Goal: Find specific page/section: Find specific page/section

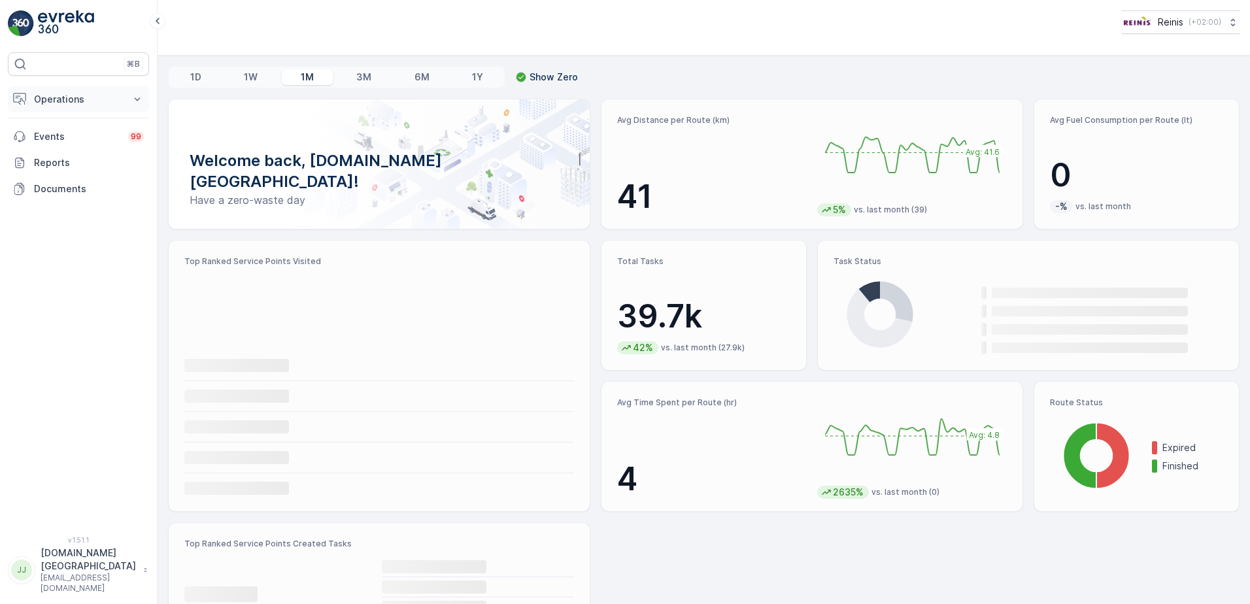
click at [76, 98] on p "Operations" at bounding box center [78, 99] width 89 height 13
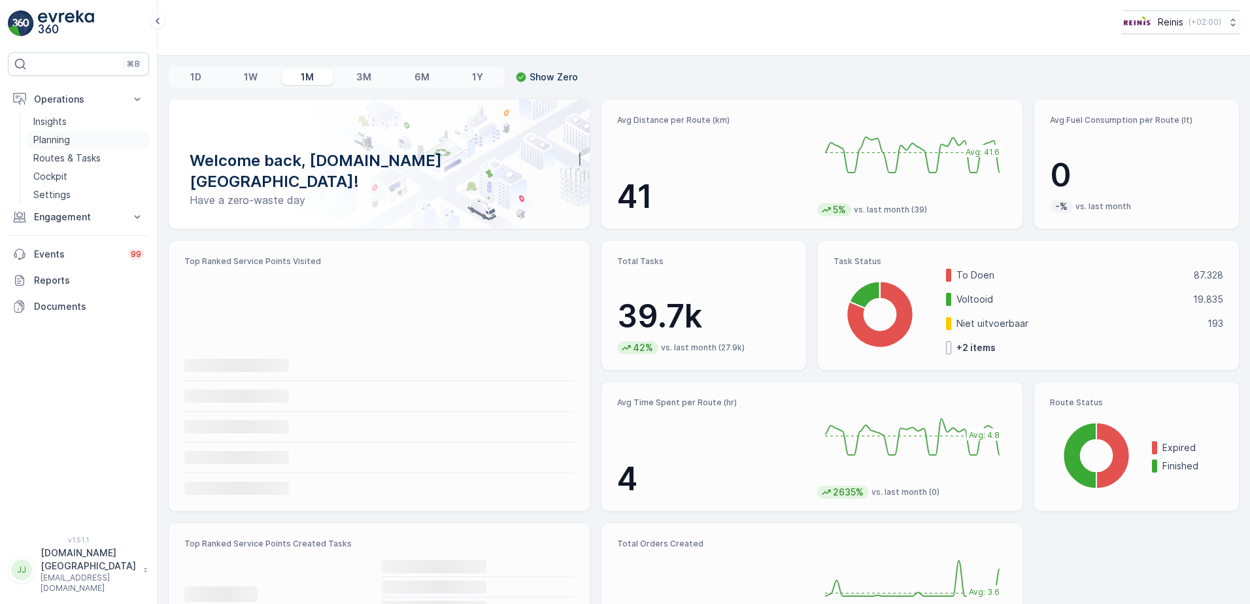
click at [57, 141] on p "Planning" at bounding box center [51, 139] width 37 height 13
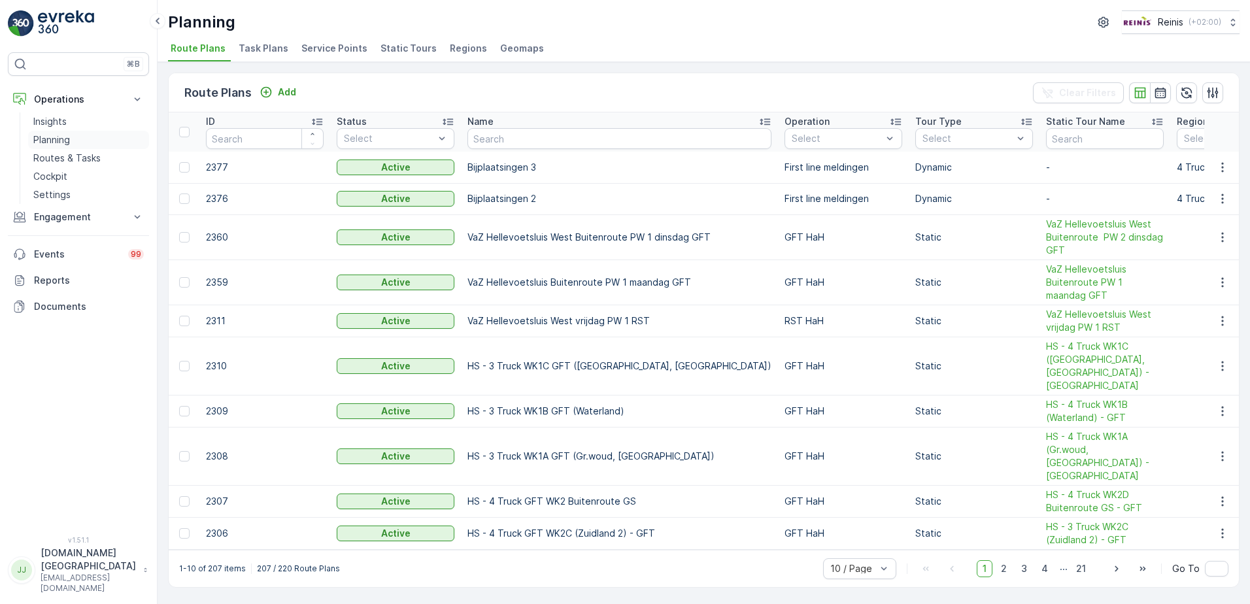
click at [51, 137] on p "Planning" at bounding box center [51, 139] width 37 height 13
click at [52, 157] on p "Routes & Tasks" at bounding box center [66, 158] width 67 height 13
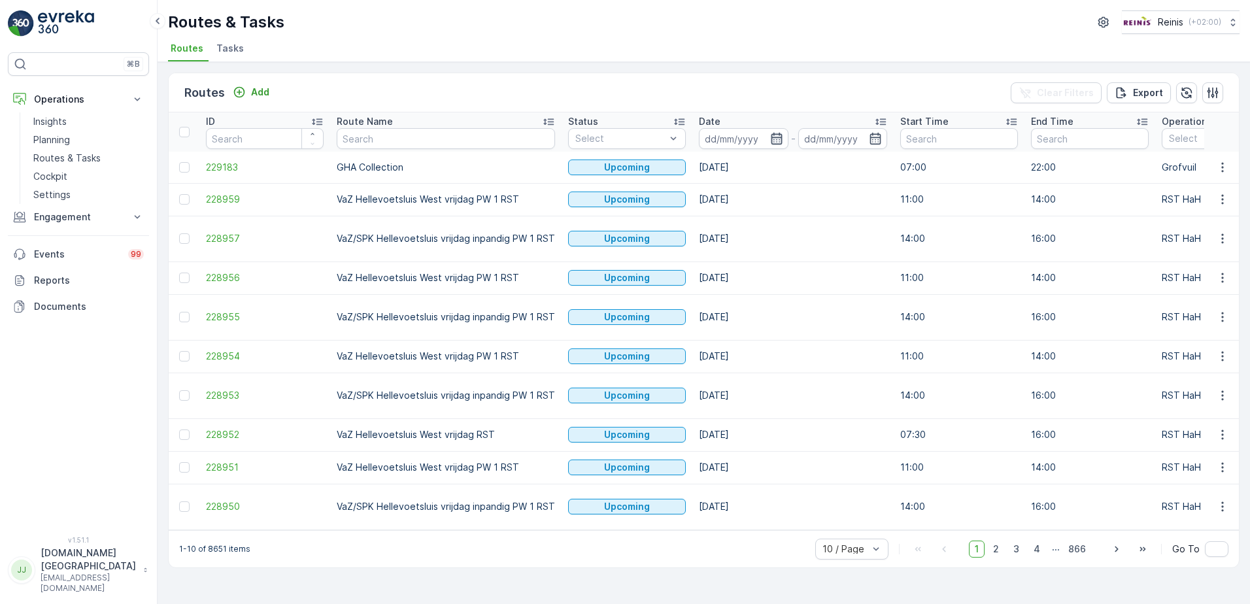
click at [773, 141] on icon "button" at bounding box center [776, 138] width 13 height 13
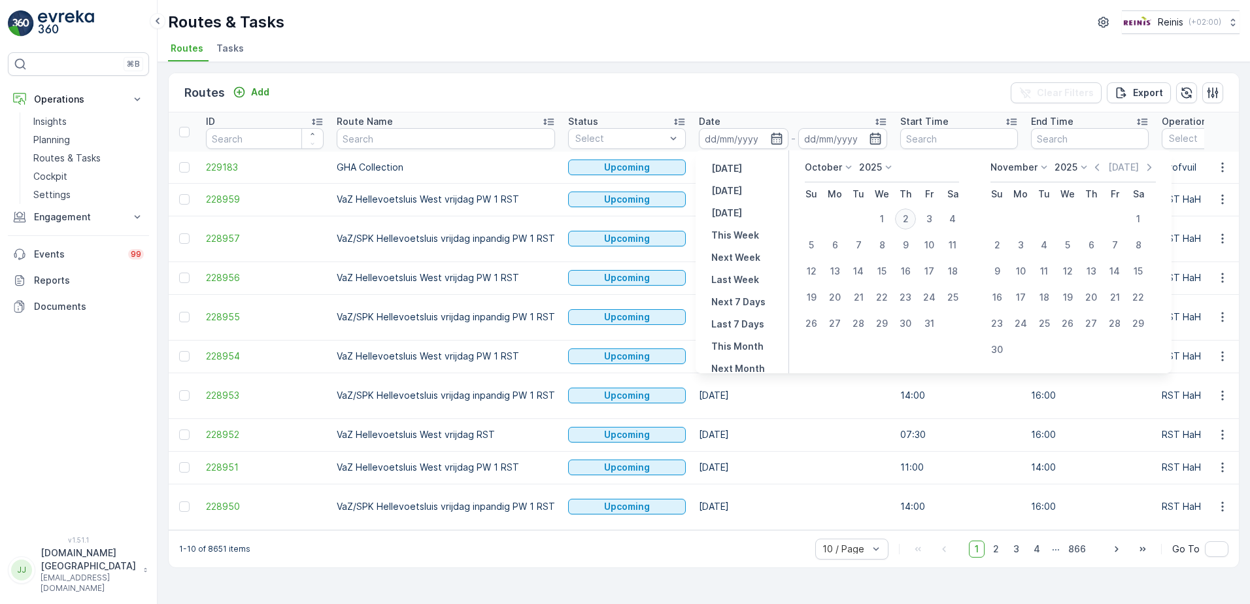
click at [910, 214] on div "2" at bounding box center [905, 219] width 21 height 21
type input "[DATE]"
click at [729, 190] on p "[DATE]" at bounding box center [726, 190] width 31 height 13
type input "[DATE]"
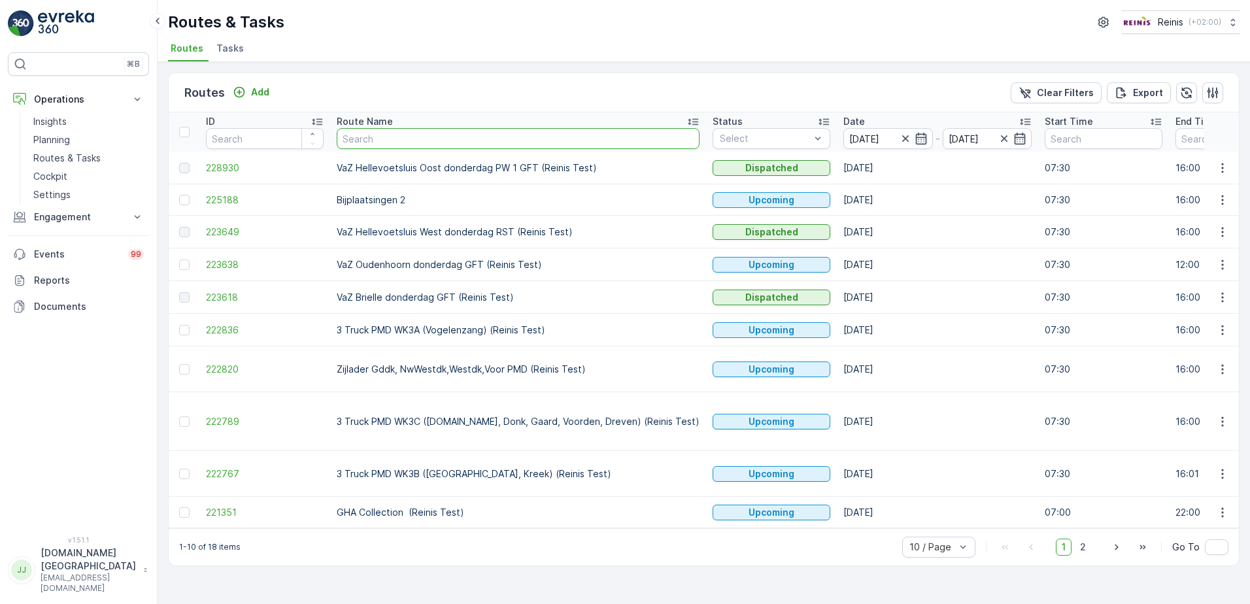
click at [485, 138] on input "text" at bounding box center [518, 138] width 363 height 21
type input "vaz"
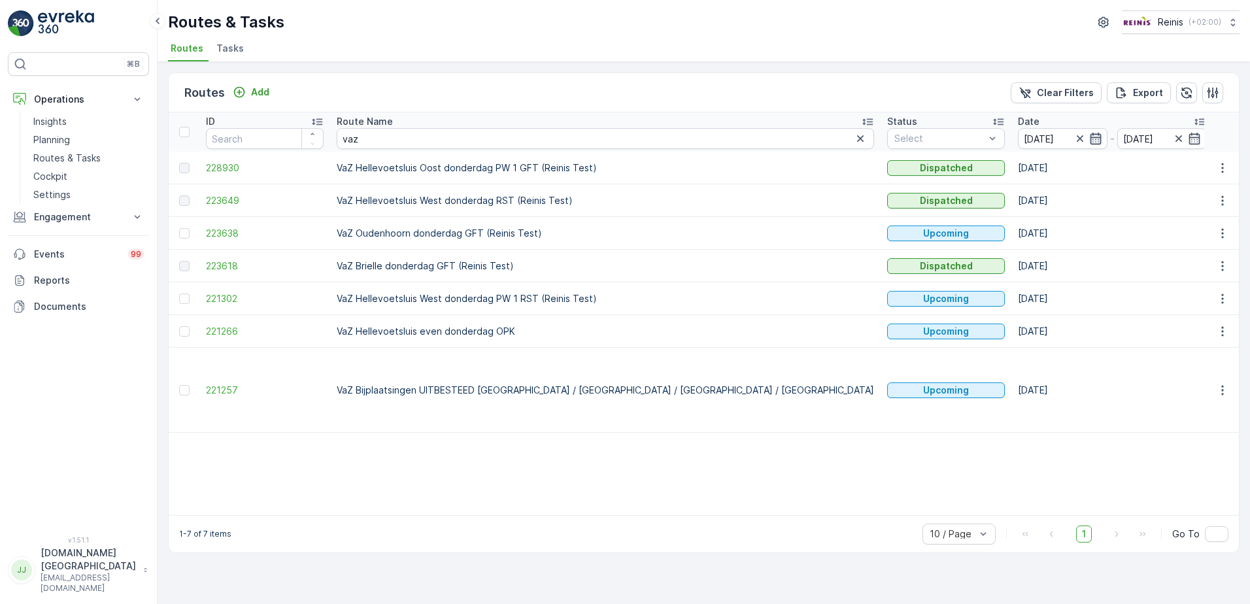
click at [1089, 139] on icon "button" at bounding box center [1095, 138] width 13 height 13
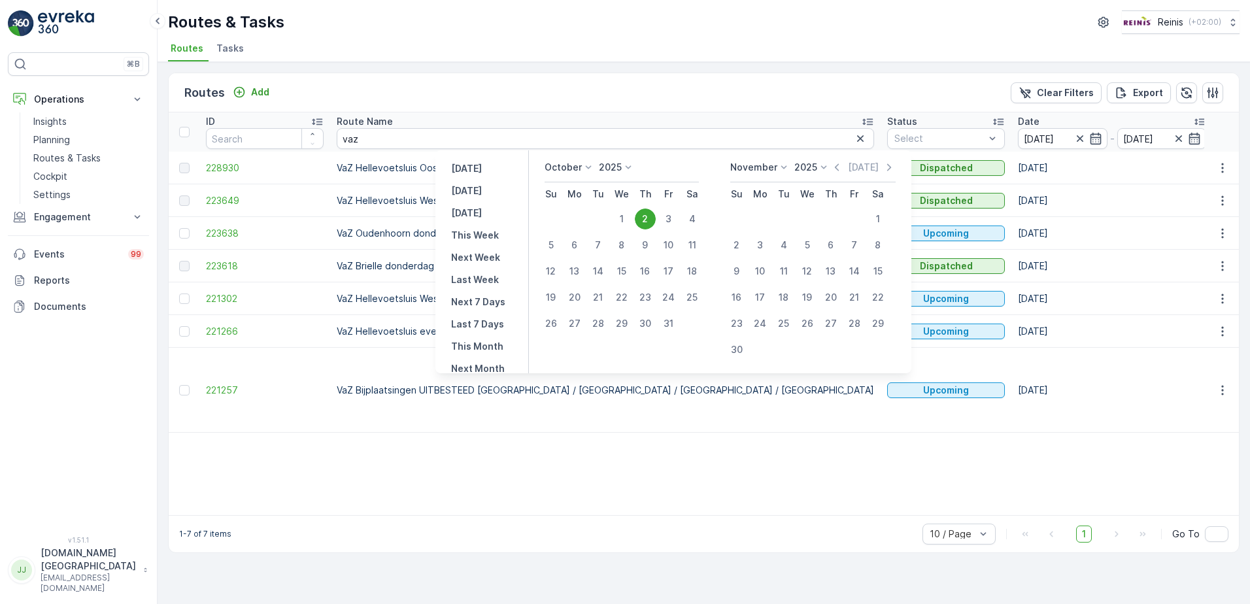
click at [651, 220] on div "2" at bounding box center [645, 219] width 21 height 21
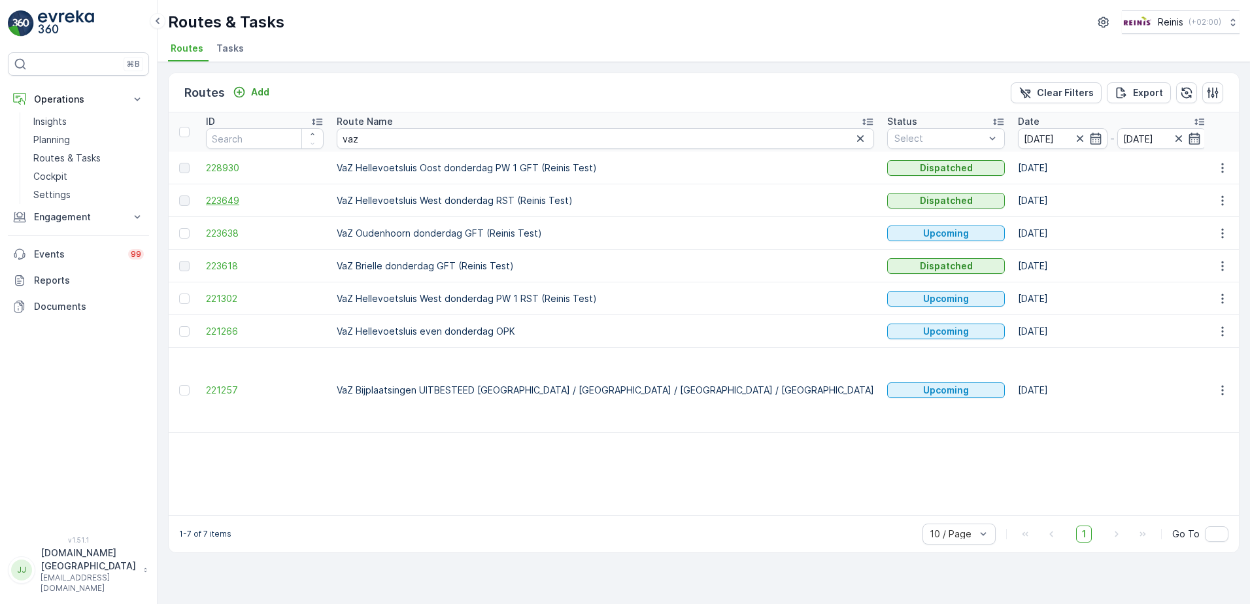
click at [232, 201] on span "223649" at bounding box center [265, 200] width 118 height 13
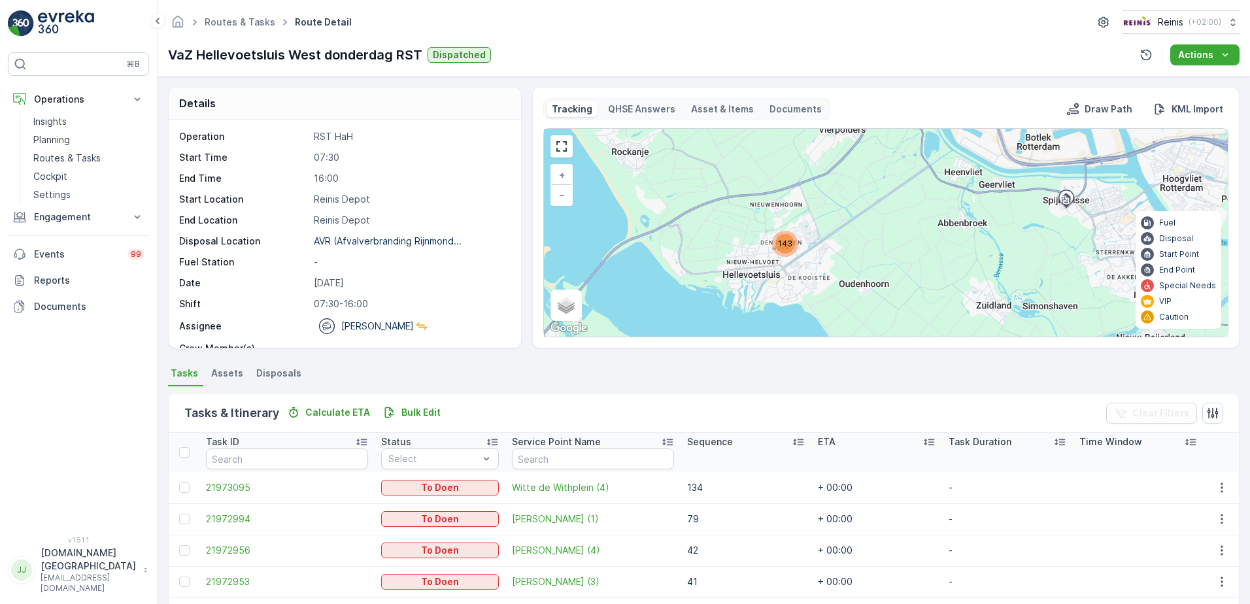
drag, startPoint x: 732, startPoint y: 231, endPoint x: 772, endPoint y: 273, distance: 57.3
click at [772, 273] on div "143 + − Satellite Roadmap Terrain Hybrid Leaflet Keyboard shortcuts Map Data Ma…" at bounding box center [886, 233] width 684 height 208
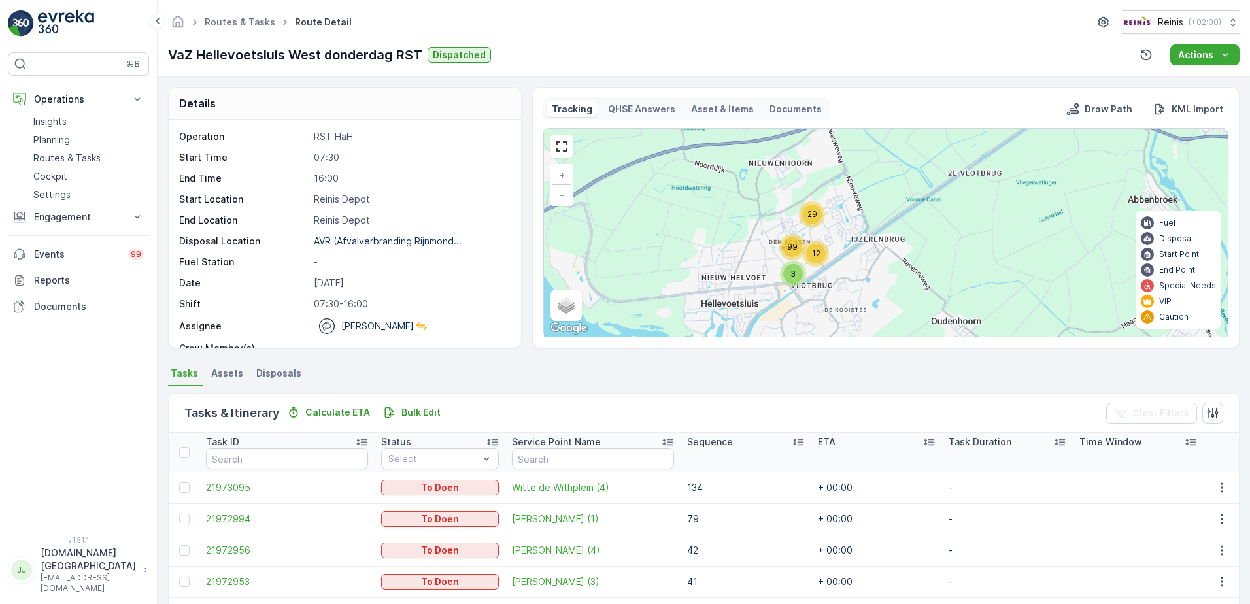
drag, startPoint x: 733, startPoint y: 226, endPoint x: 747, endPoint y: 256, distance: 33.1
click at [747, 256] on div "12 3 29 99 + − Satellite Roadmap Terrain Hybrid Leaflet Keyboard shortcuts Map …" at bounding box center [886, 233] width 684 height 208
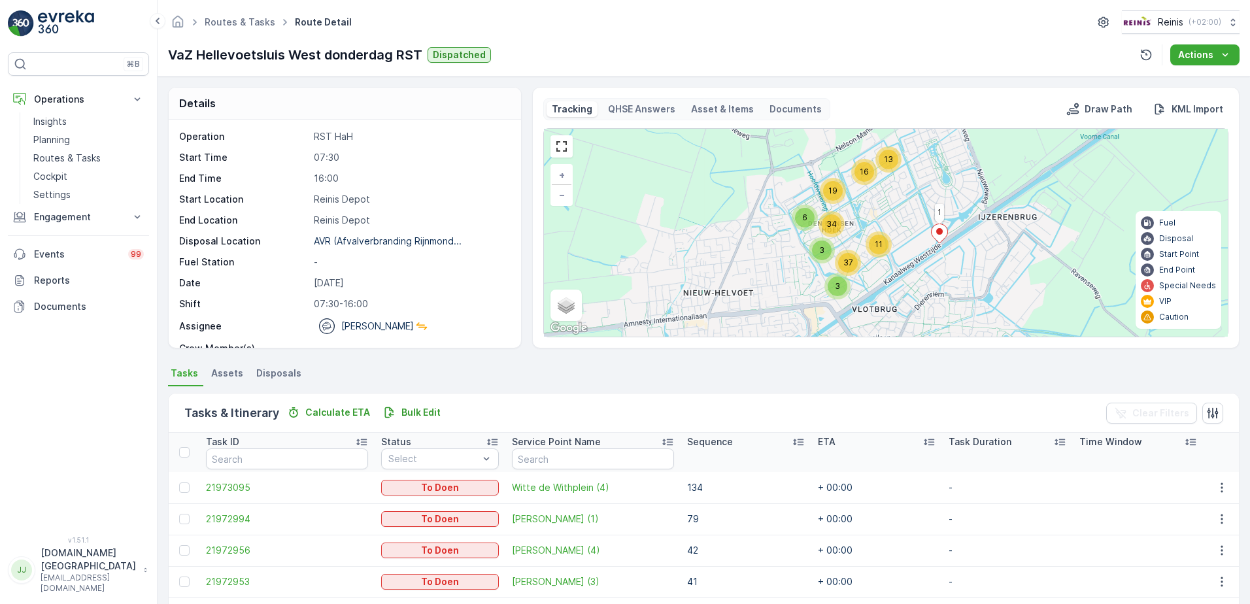
drag, startPoint x: 749, startPoint y: 246, endPoint x: 737, endPoint y: 222, distance: 26.3
click at [737, 222] on div "11 3 16 13 6 3 19 34 37 1 + − Satellite Roadmap Terrain Hybrid Leaflet Keyboard…" at bounding box center [886, 233] width 684 height 208
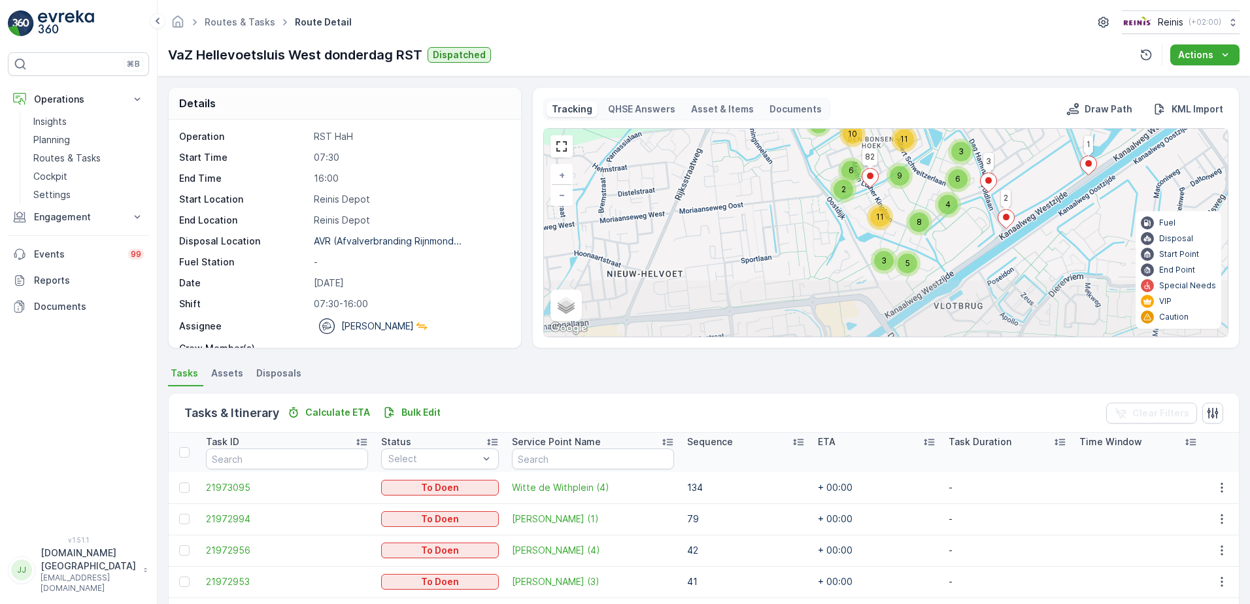
drag, startPoint x: 762, startPoint y: 256, endPoint x: 734, endPoint y: 183, distance: 77.6
click at [734, 183] on div "3 6 3 8 8 6 6 6 2 4 13 6 3 11 4 10 5 9 4 11 8 1 2 3 26 82 42 41 + − Satellite R…" at bounding box center [886, 233] width 684 height 208
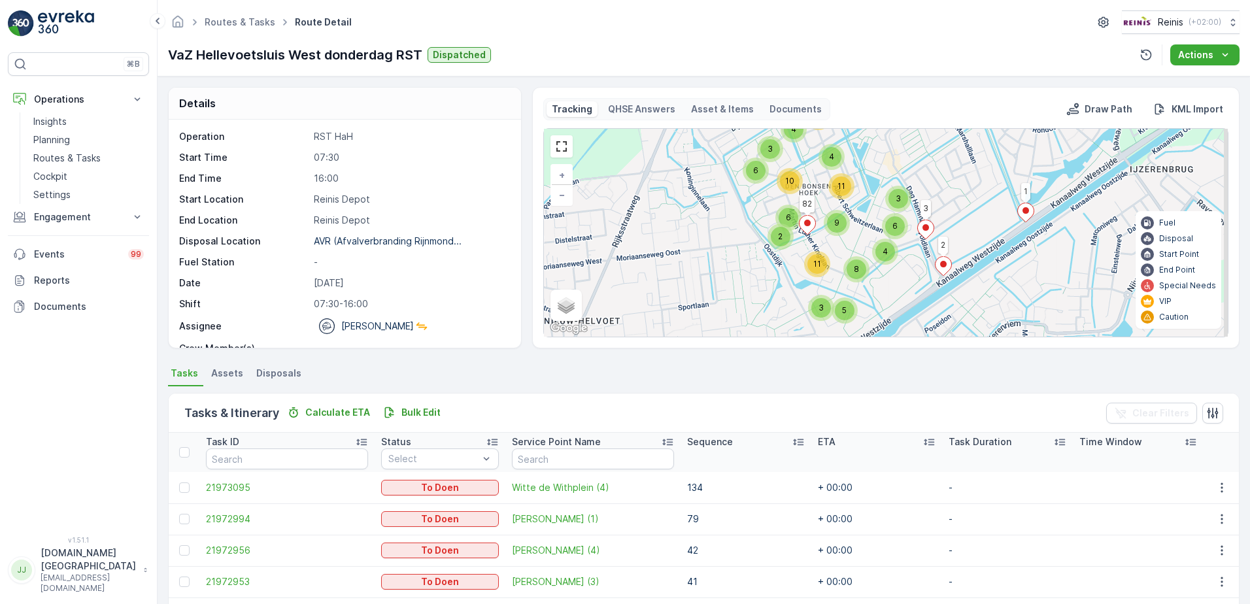
drag, startPoint x: 1046, startPoint y: 256, endPoint x: 984, endPoint y: 303, distance: 78.5
click at [984, 303] on div "3 6 3 8 8 6 6 6 2 4 13 6 3 11 4 10 5 9 4 11 8 1 2 3 26 82 42 41 + − Satellite R…" at bounding box center [886, 233] width 684 height 208
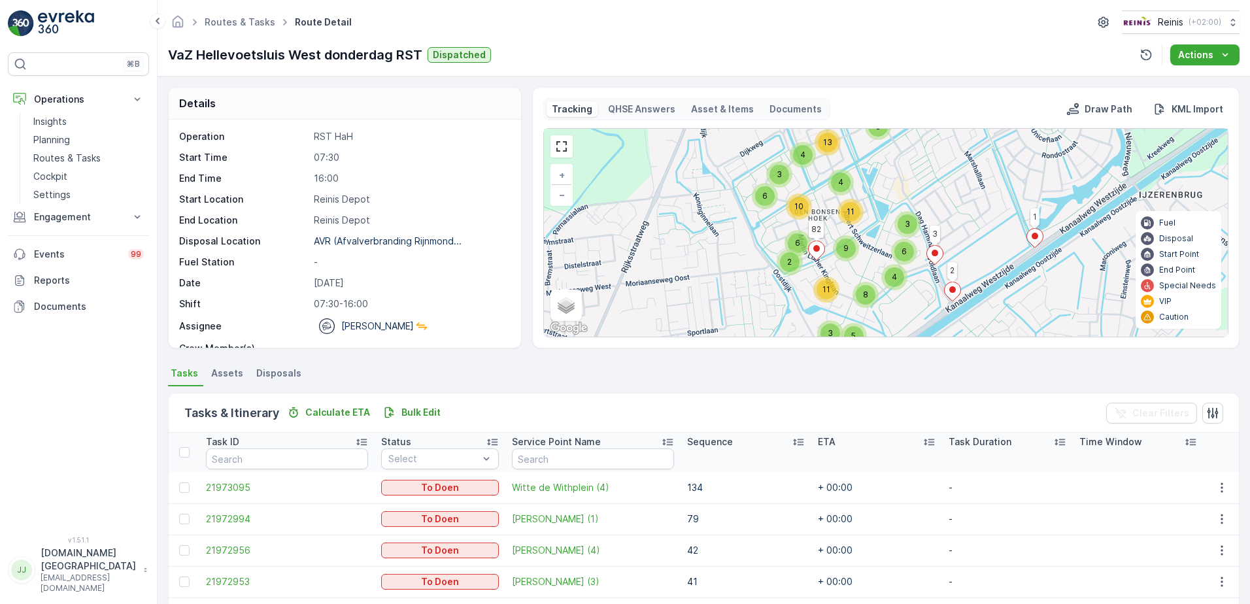
drag, startPoint x: 985, startPoint y: 233, endPoint x: 990, endPoint y: 246, distance: 13.9
click at [990, 246] on div "3 6 3 8 8 6 6 6 2 4 13 6 3 11 4 10 5 9 4 11 8 1 2 3 26 82 42 41 + − Satellite R…" at bounding box center [886, 233] width 684 height 208
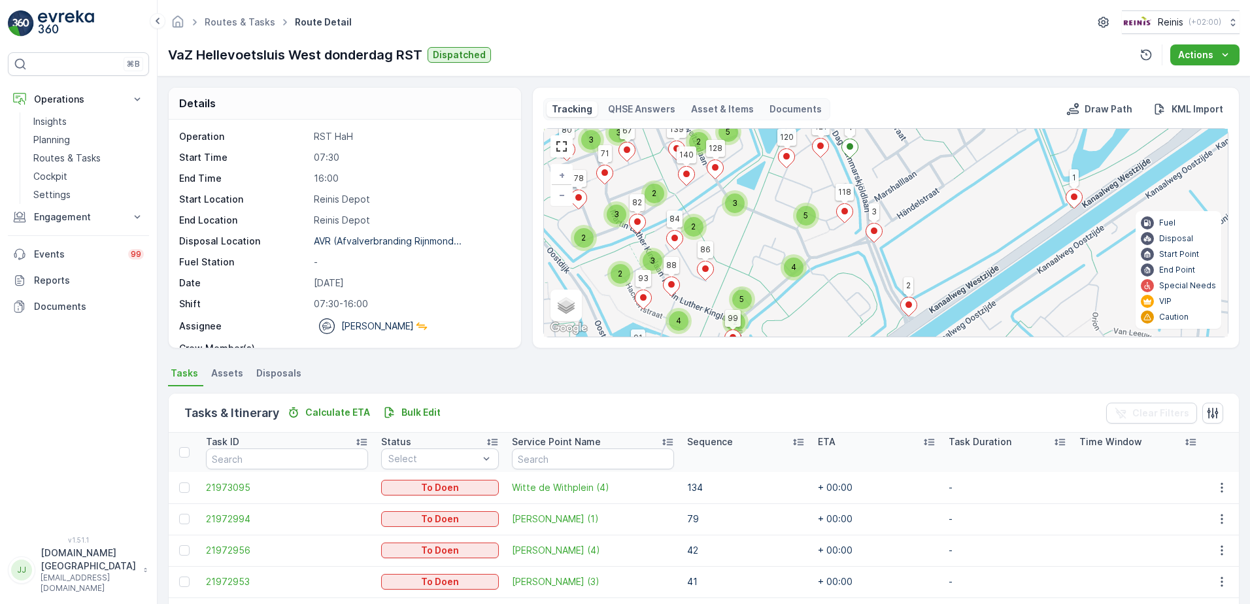
drag, startPoint x: 986, startPoint y: 241, endPoint x: 982, endPoint y: 200, distance: 41.5
click at [982, 200] on div "5 2 4 2 2 2 2 4 2 3 2 2 2 2 2 2 2 2 5 4 3 2 2 2 5 2 2 3 3 2 4 2 3 2 4 3 2 4 2 5…" at bounding box center [886, 233] width 684 height 208
